Goal: Task Accomplishment & Management: Use online tool/utility

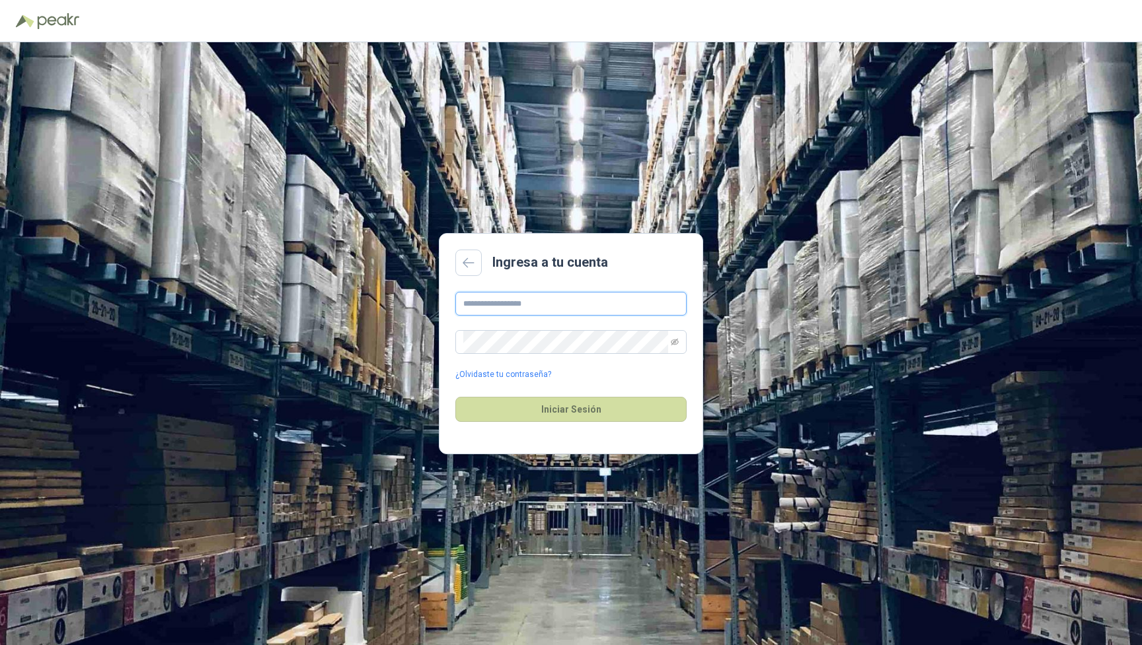
type input "**********"
click at [571, 409] on button "Iniciar Sesión" at bounding box center [570, 409] width 231 height 25
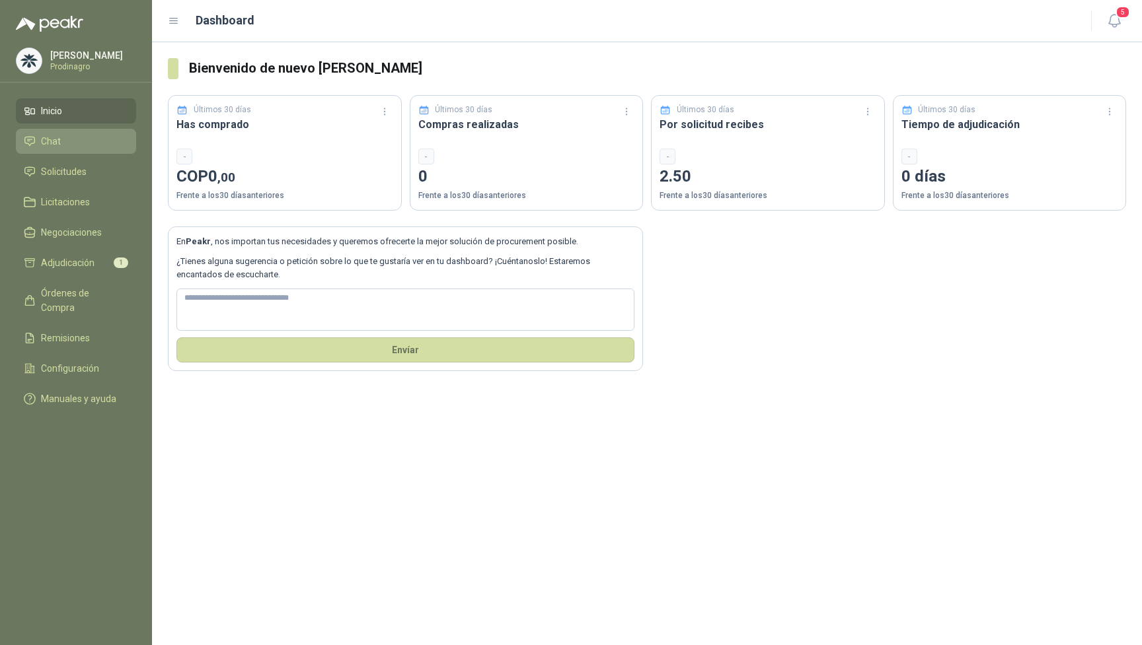
click at [73, 148] on li "Chat" at bounding box center [76, 141] width 104 height 15
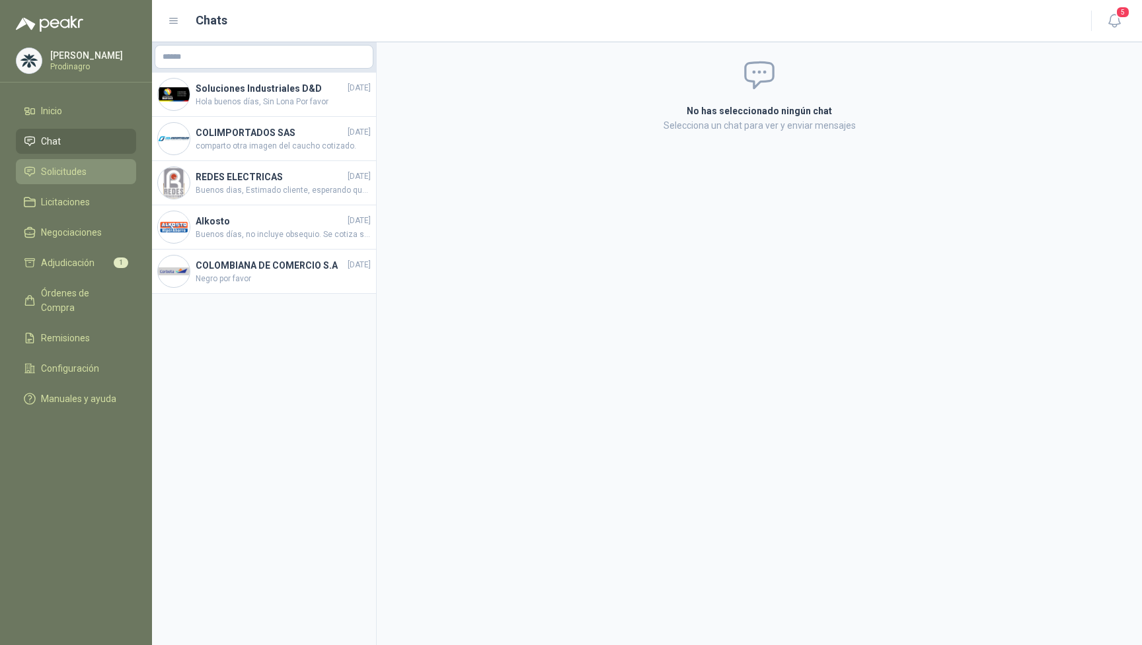
click at [77, 176] on span "Solicitudes" at bounding box center [64, 171] width 46 height 15
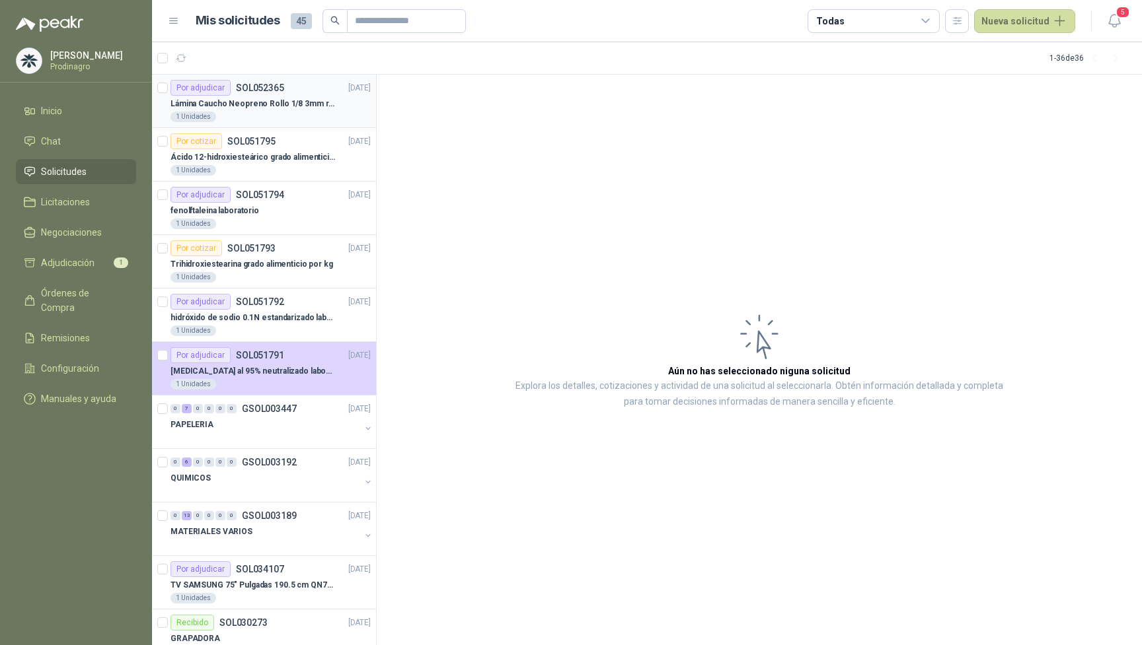
click at [258, 120] on div "1 Unidades" at bounding box center [270, 117] width 200 height 11
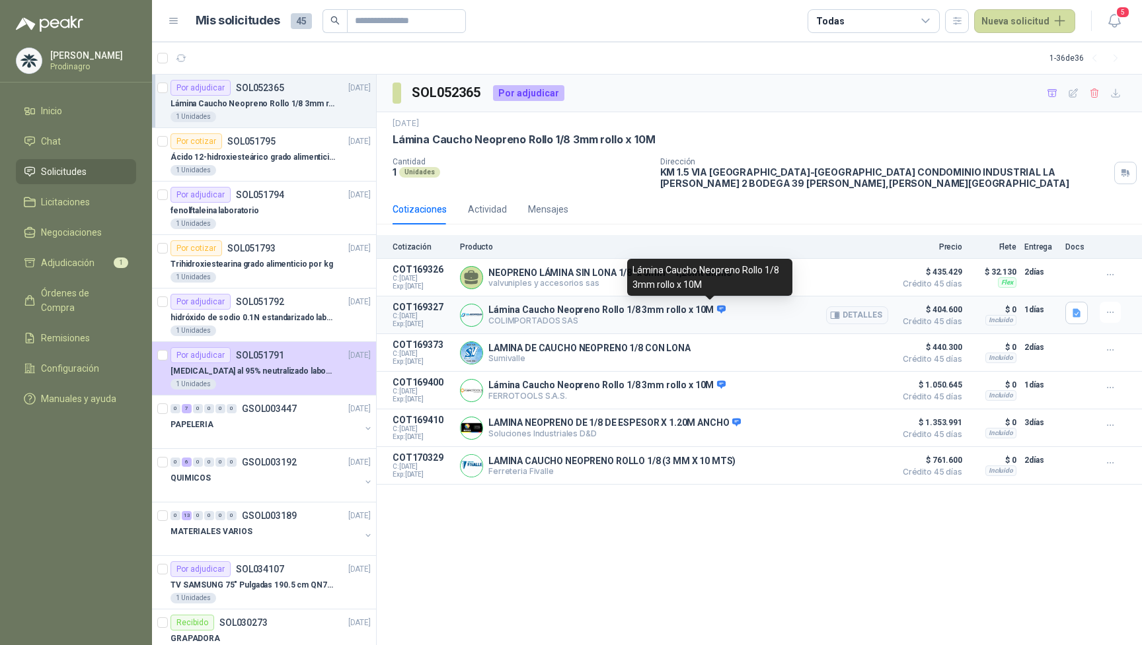
click at [716, 307] on icon at bounding box center [721, 310] width 10 height 10
click at [1081, 318] on button "button" at bounding box center [1076, 313] width 22 height 22
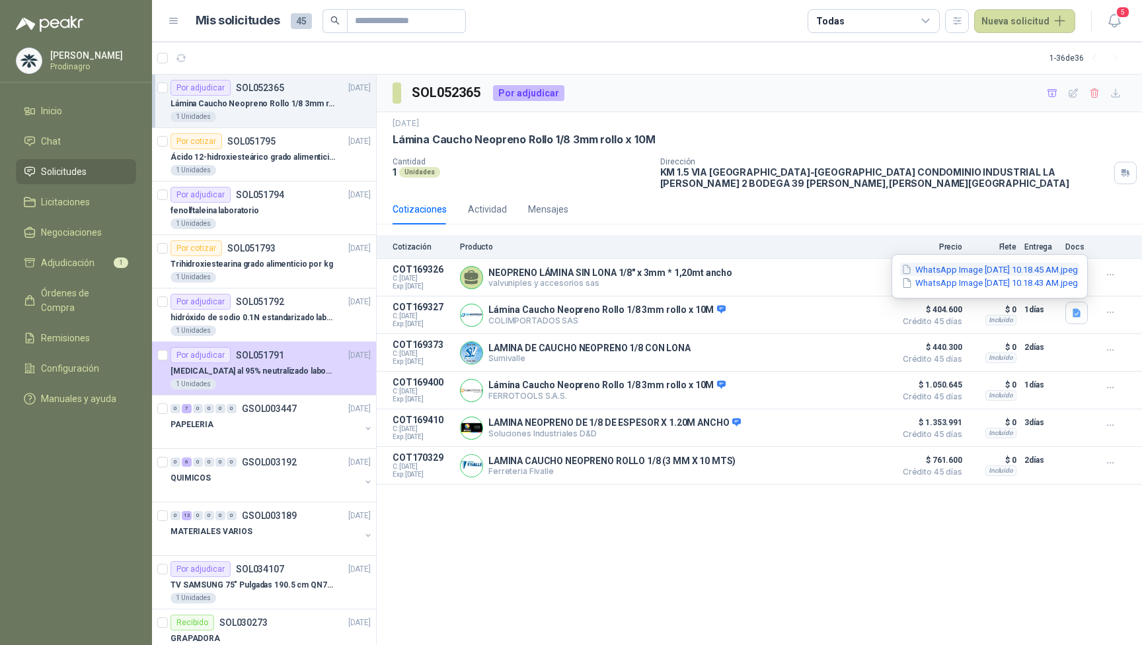
click at [988, 275] on button "WhatsApp Image [DATE] 10.18.45 AM.jpeg" at bounding box center [989, 270] width 179 height 14
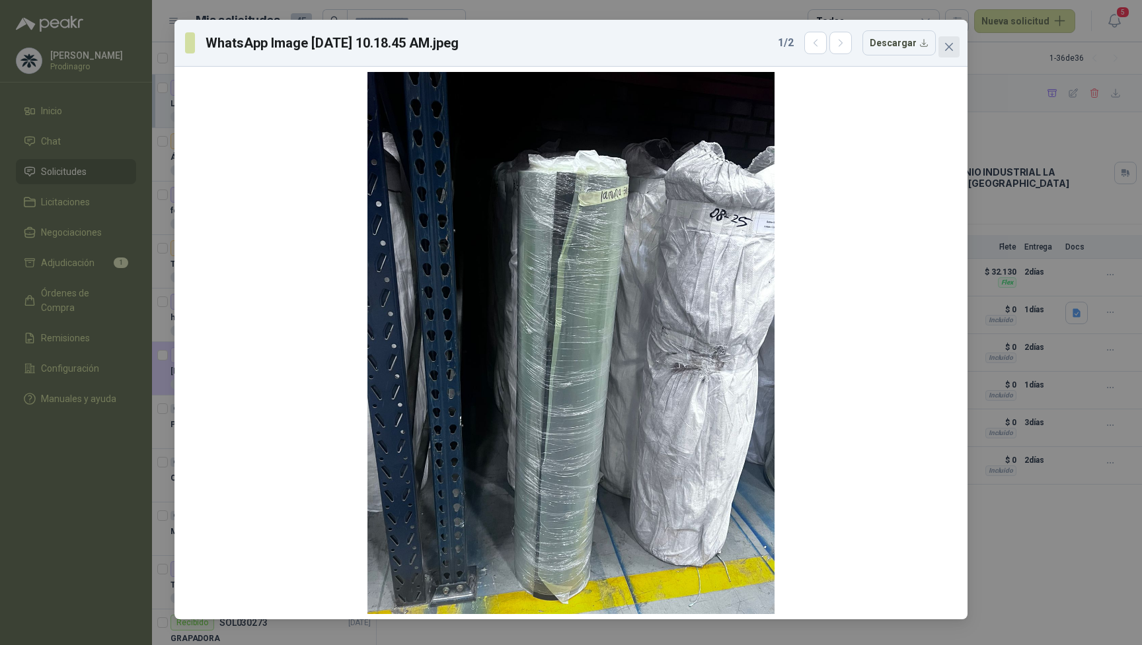
click at [949, 40] on button "Close" at bounding box center [948, 46] width 21 height 21
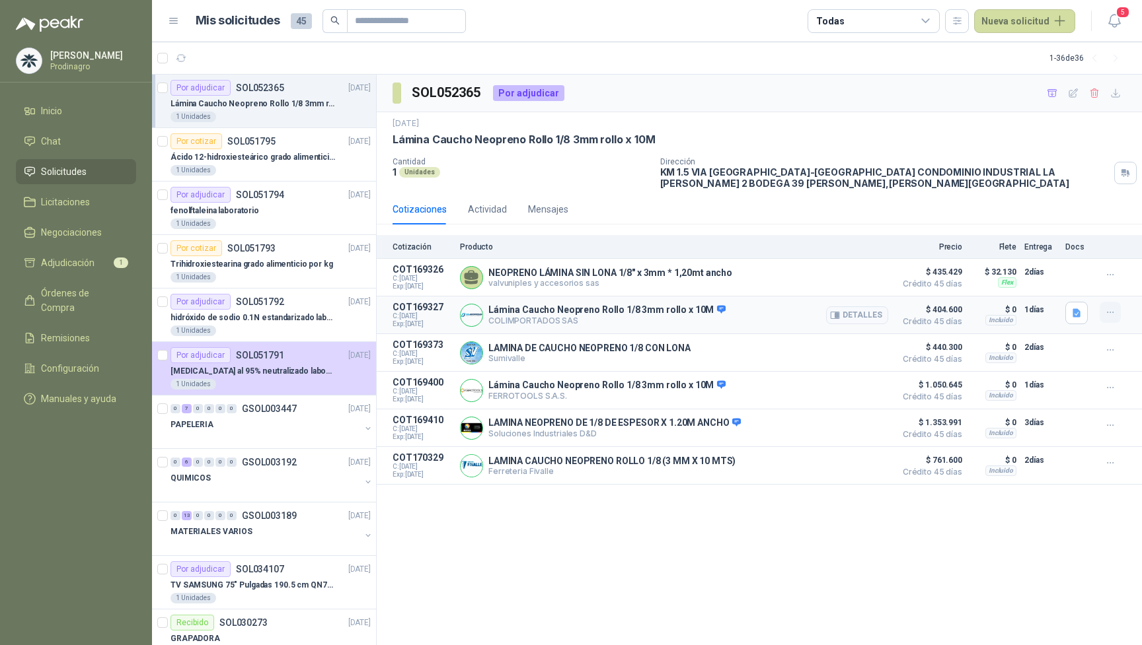
click at [1115, 312] on button "button" at bounding box center [1109, 312] width 21 height 21
click at [1058, 256] on button "Añadir" at bounding box center [1084, 258] width 106 height 21
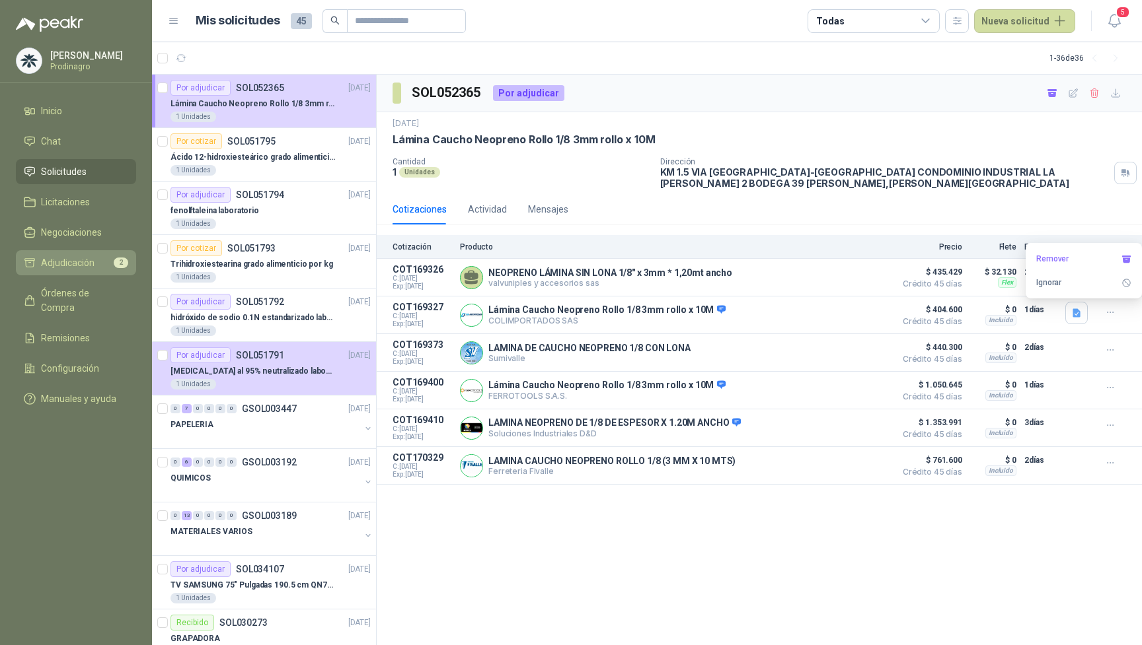
click at [91, 270] on span "Adjudicación" at bounding box center [68, 263] width 54 height 15
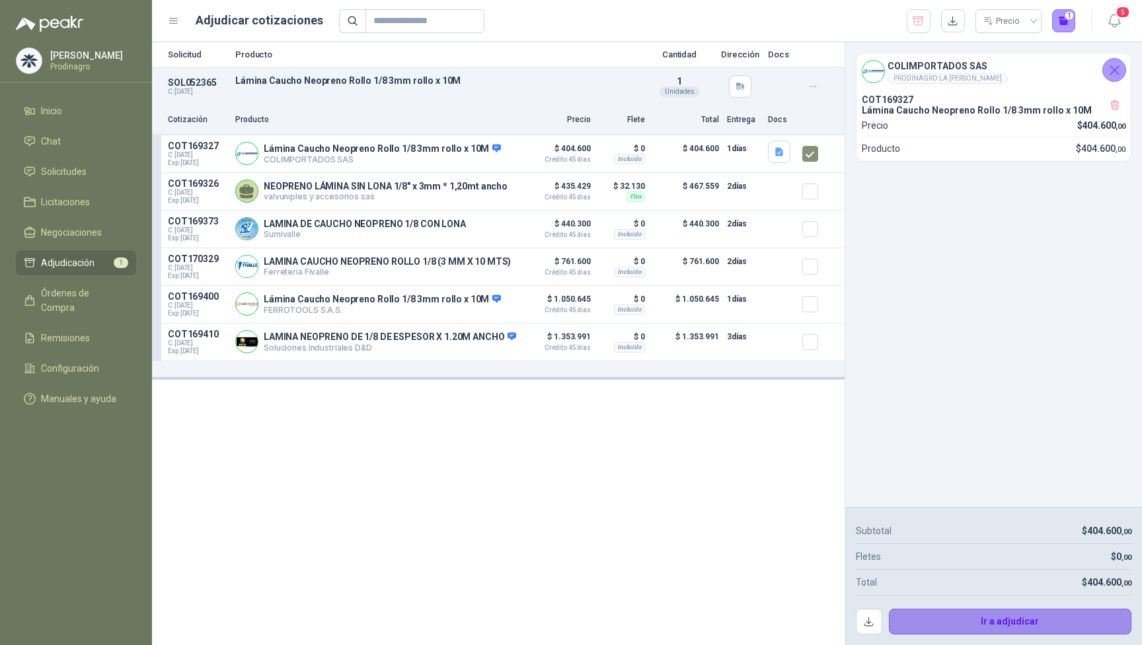
click at [996, 628] on button "Ir a adjudicar" at bounding box center [1010, 622] width 243 height 26
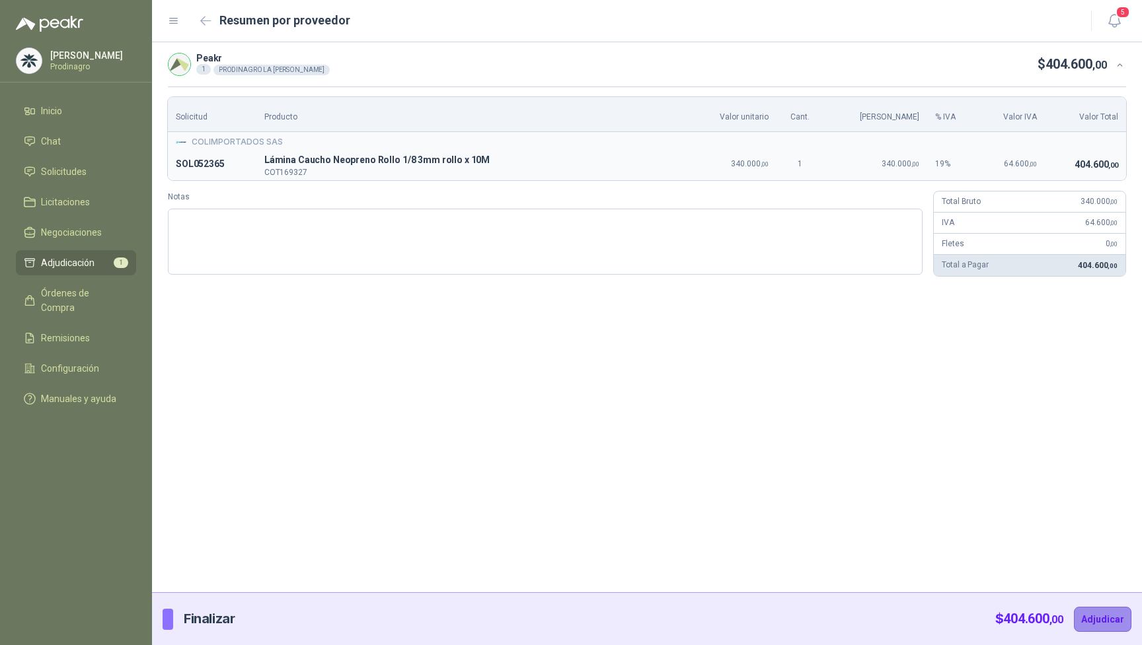
click at [1101, 624] on button "Adjudicar" at bounding box center [1101, 619] width 57 height 25
